Goal: Task Accomplishment & Management: Manage account settings

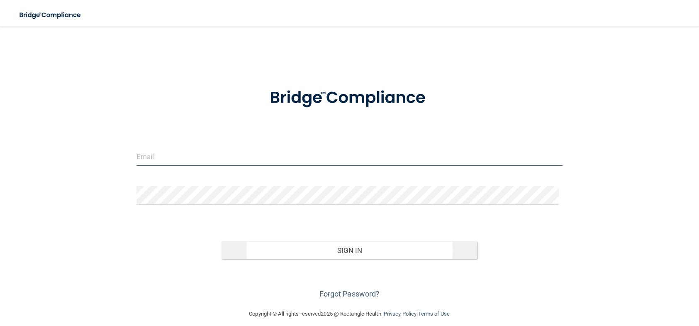
type input "[EMAIL_ADDRESS][PERSON_NAME][DOMAIN_NAME]"
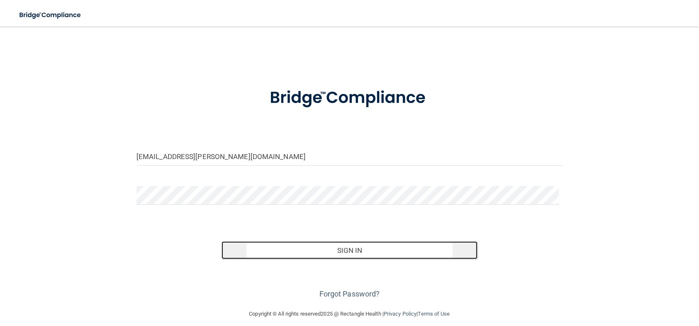
click at [346, 247] on button "Sign In" at bounding box center [350, 250] width 256 height 18
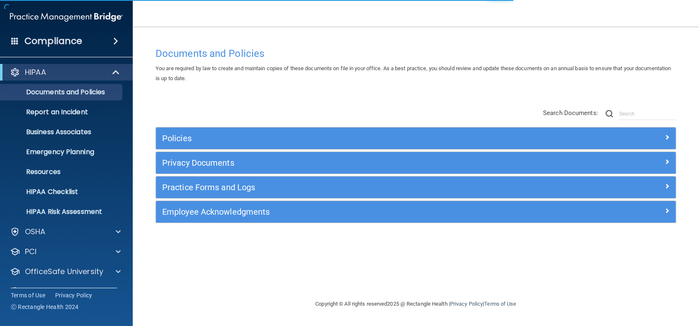
scroll to position [18, 0]
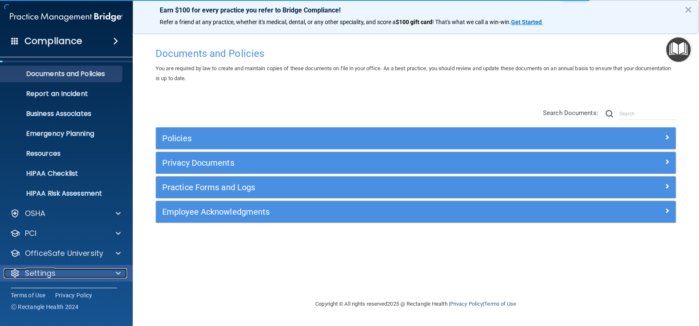
click at [80, 269] on div "Settings" at bounding box center [55, 273] width 103 height 10
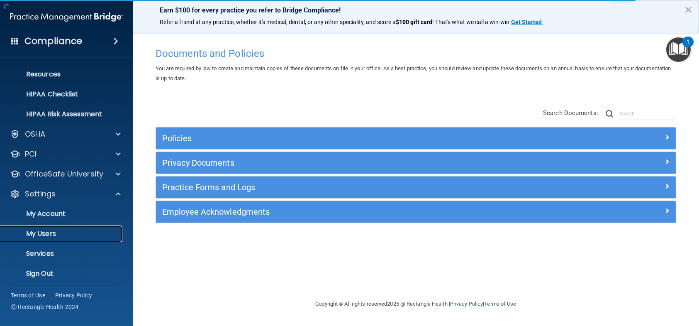
click at [59, 230] on p "My Users" at bounding box center [61, 234] width 113 height 8
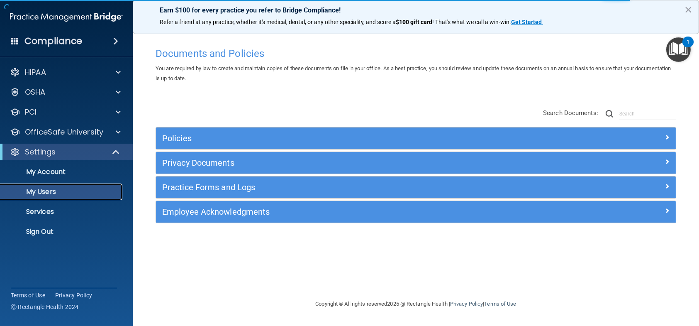
click at [50, 191] on p "My Users" at bounding box center [61, 192] width 113 height 8
select select "20"
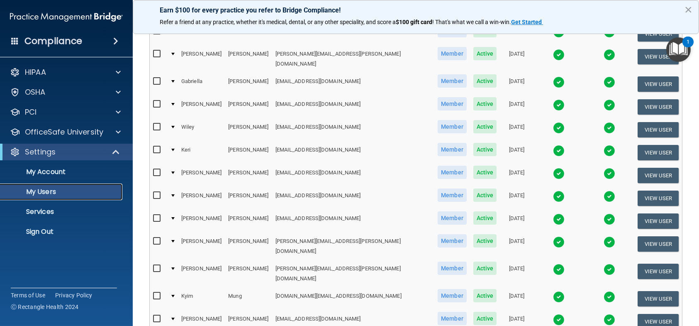
scroll to position [357, 0]
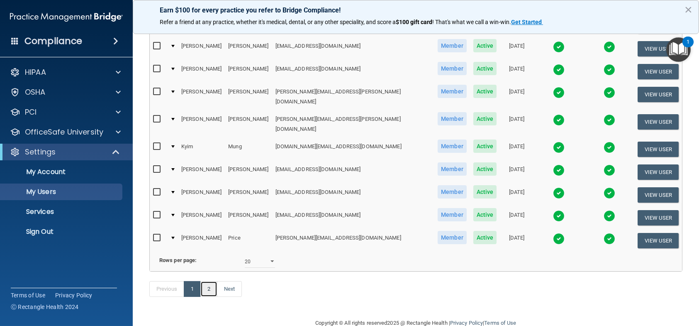
drag, startPoint x: 213, startPoint y: 268, endPoint x: 276, endPoint y: 215, distance: 82.5
click at [213, 281] on link "2" at bounding box center [208, 289] width 17 height 16
select select "20"
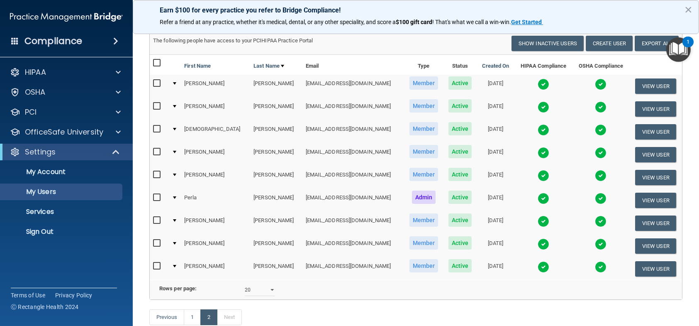
scroll to position [108, 0]
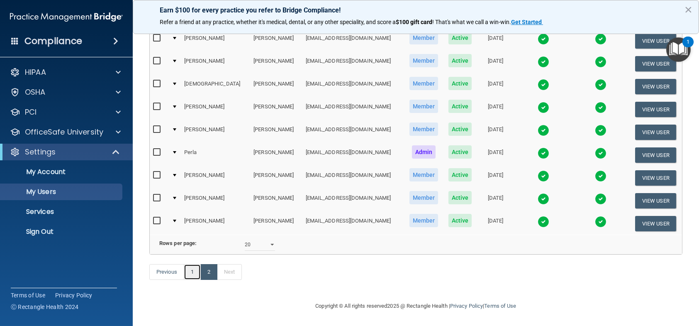
click at [184, 271] on link "1" at bounding box center [192, 272] width 17 height 16
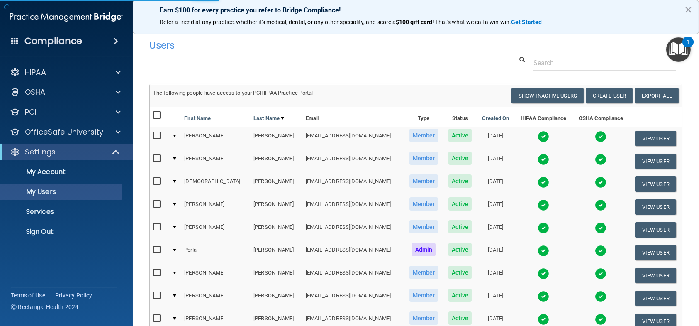
select select "20"
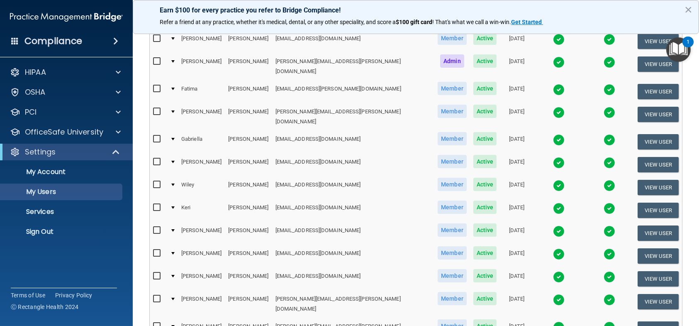
scroll to position [83, 0]
